Goal: Check status: Check status

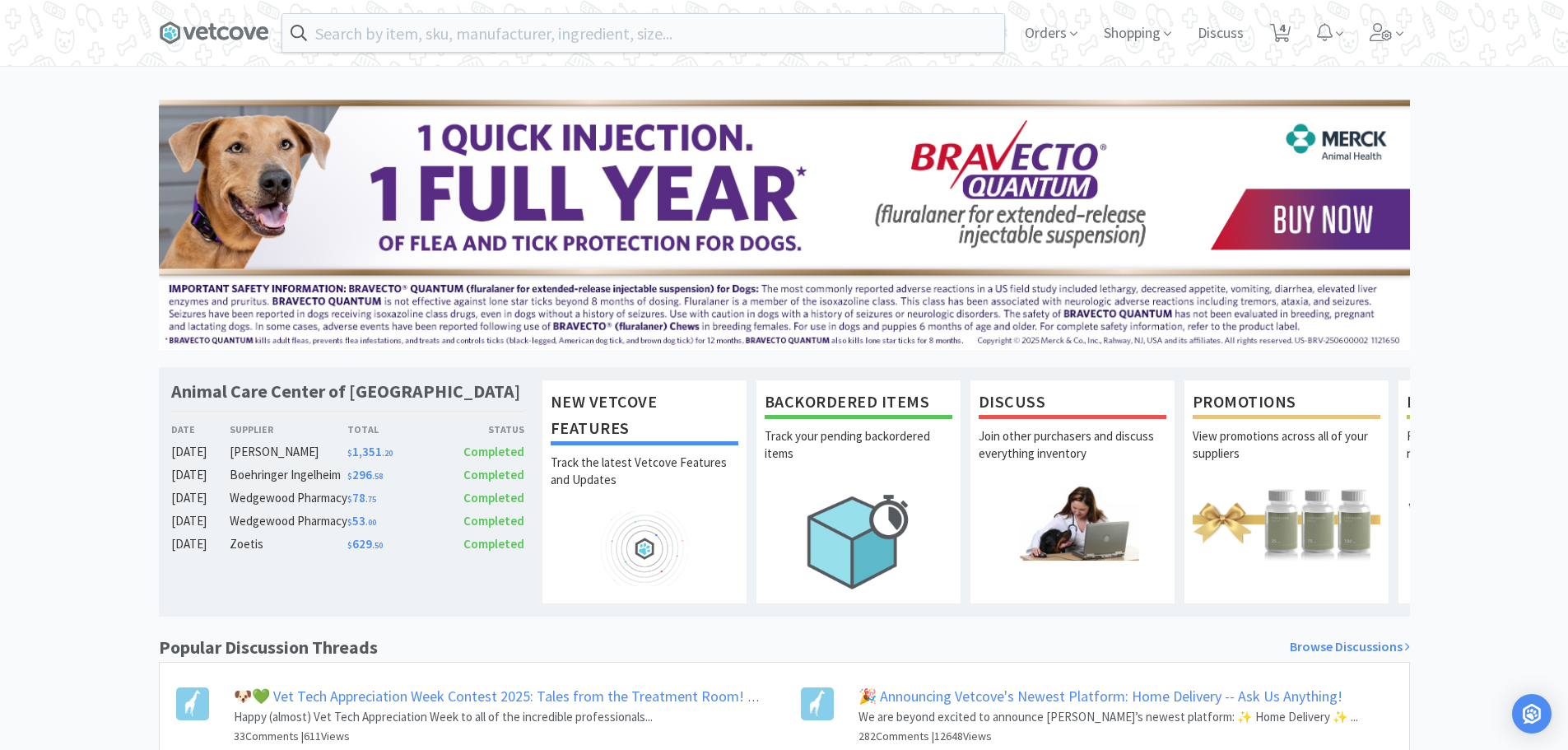
click at [1040, 23] on span "Orders" at bounding box center [1051, 33] width 66 height 66
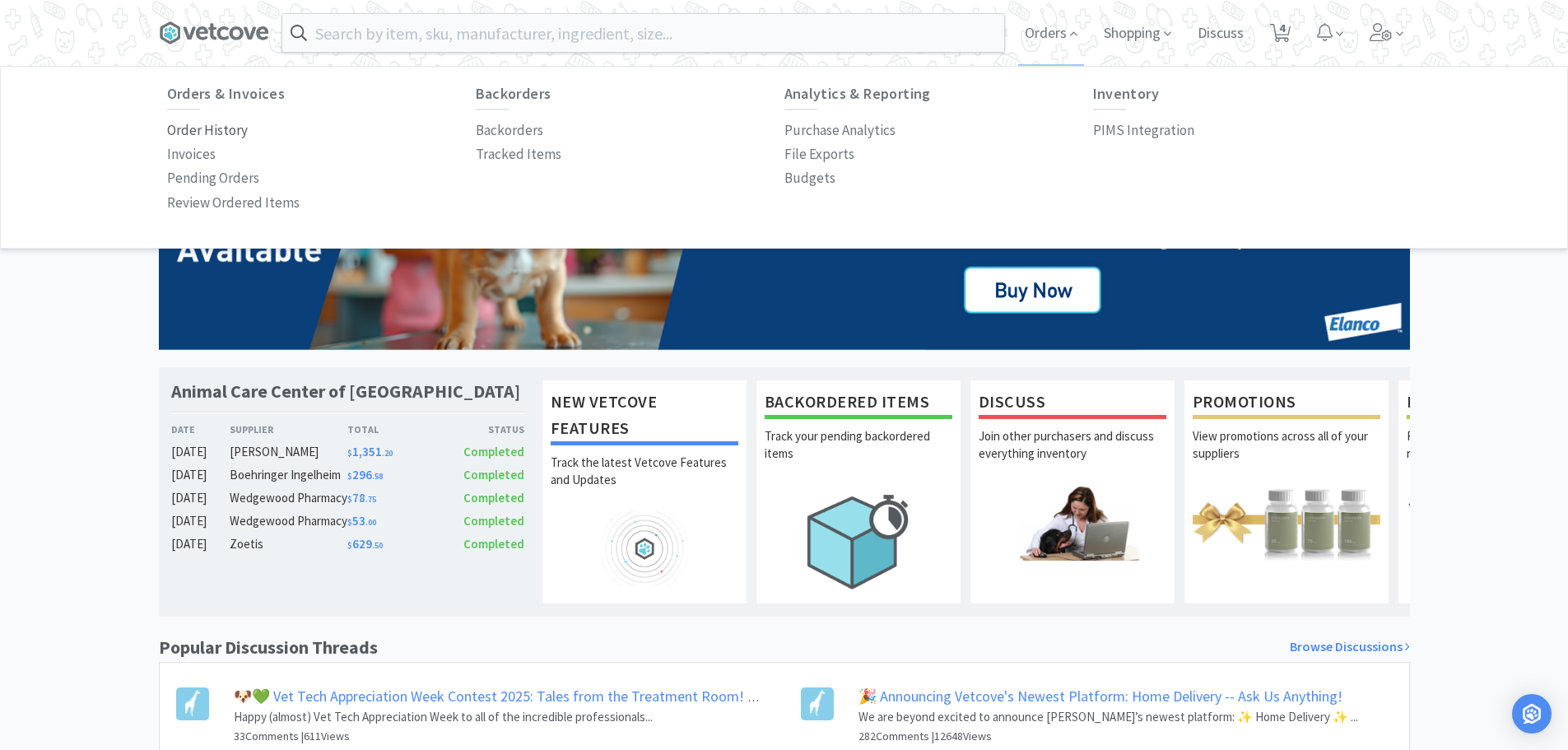
click at [194, 137] on p "Order History" at bounding box center [207, 131] width 81 height 23
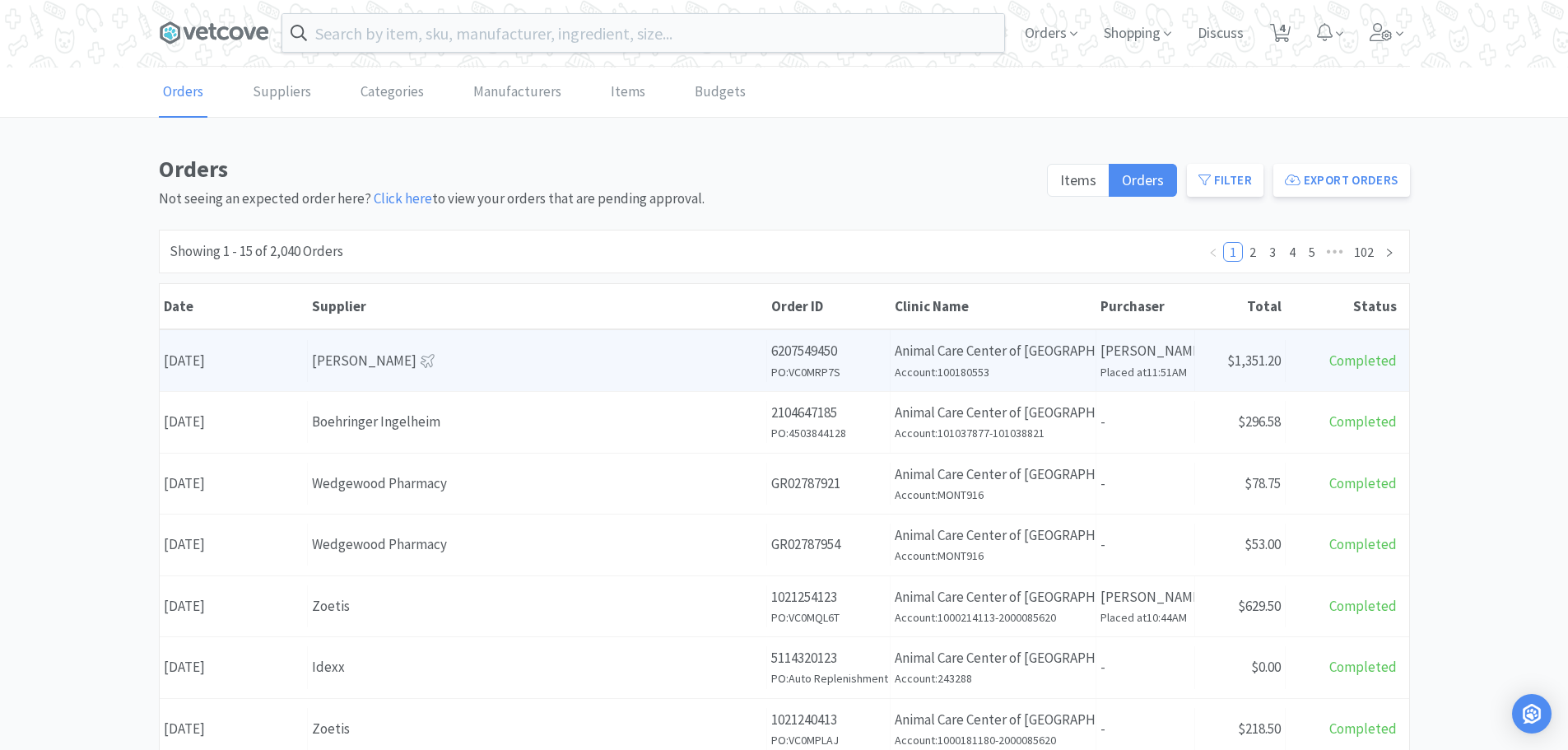
click at [574, 355] on div "[PERSON_NAME]" at bounding box center [537, 361] width 450 height 23
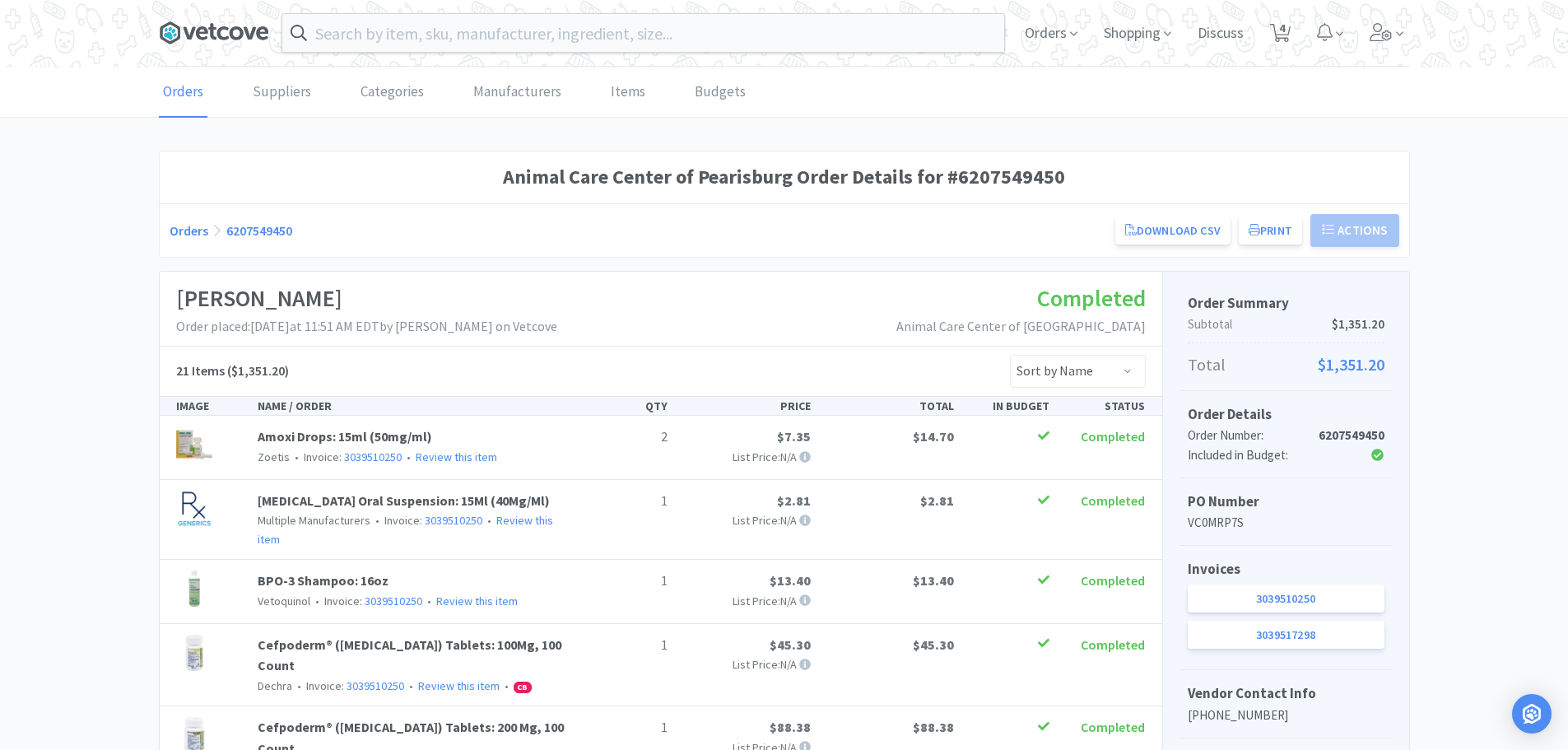
click at [214, 29] on icon at bounding box center [211, 32] width 8 height 16
